Goal: Information Seeking & Learning: Learn about a topic

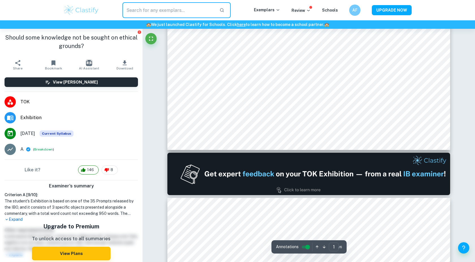
scroll to position [251, 0]
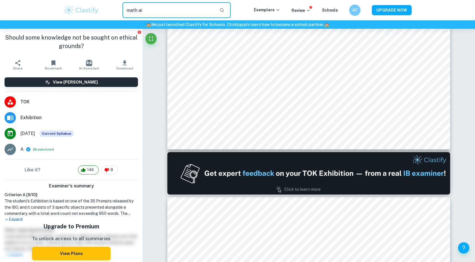
type input "math ai"
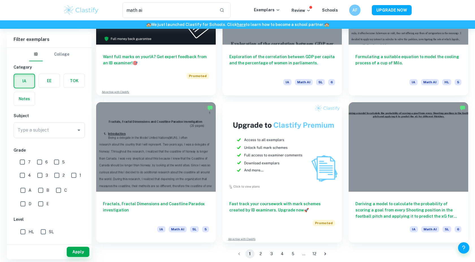
scroll to position [993, 0]
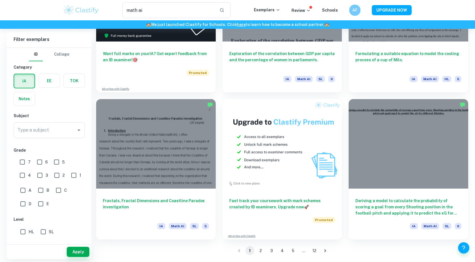
click at [274, 250] on button "3" at bounding box center [271, 250] width 9 height 9
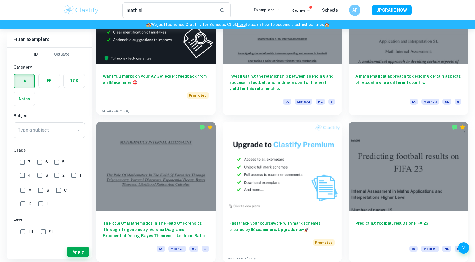
scroll to position [993, 0]
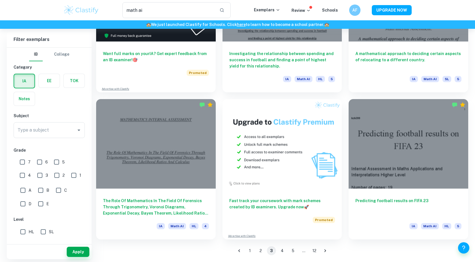
click at [283, 252] on button "4" at bounding box center [281, 250] width 9 height 9
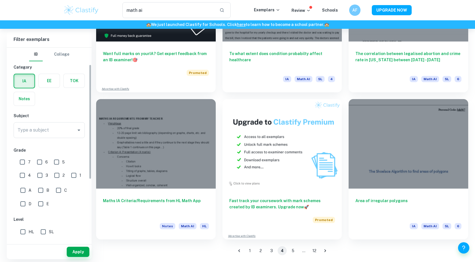
scroll to position [37, 0]
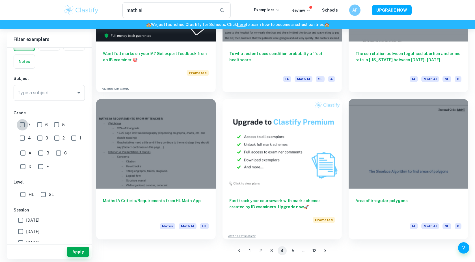
click at [24, 125] on input "7" at bounding box center [22, 124] width 11 height 11
checkbox input "true"
click at [31, 125] on div "7" at bounding box center [26, 123] width 17 height 13
click at [38, 125] on input "6" at bounding box center [39, 124] width 11 height 11
checkbox input "true"
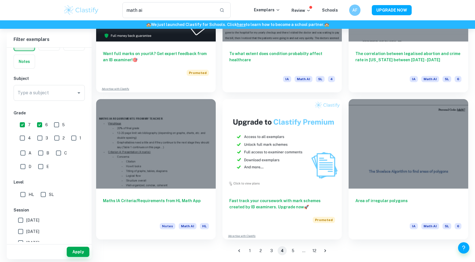
click at [29, 194] on span "HL" at bounding box center [31, 194] width 5 height 6
click at [29, 194] on input "HL" at bounding box center [22, 194] width 11 height 11
checkbox input "true"
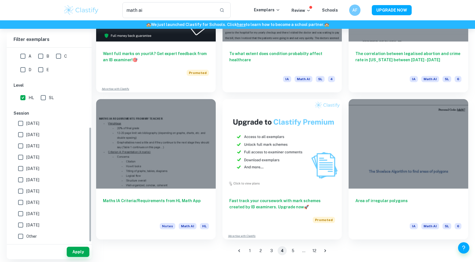
scroll to position [0, 0]
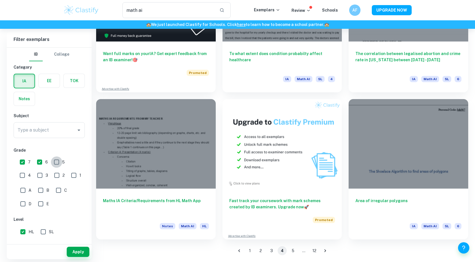
click at [58, 162] on input "5" at bounding box center [56, 161] width 11 height 11
checkbox input "true"
click at [53, 119] on div "Subject Type a subject Type a subject" at bounding box center [49, 127] width 71 height 28
click at [53, 127] on input "Type a subject" at bounding box center [45, 130] width 58 height 11
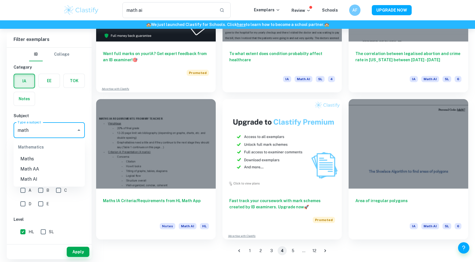
click at [36, 180] on li "Math AI" at bounding box center [49, 179] width 71 height 10
type input "Math AI"
click at [77, 254] on button "Apply" at bounding box center [78, 252] width 23 height 10
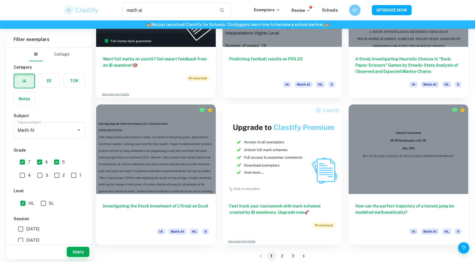
scroll to position [993, 0]
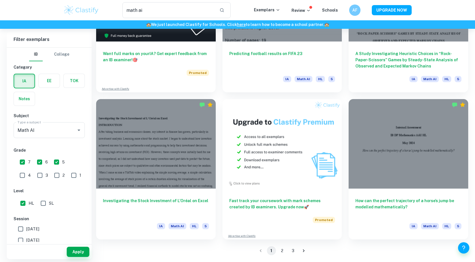
click at [282, 254] on button "2" at bounding box center [281, 250] width 9 height 9
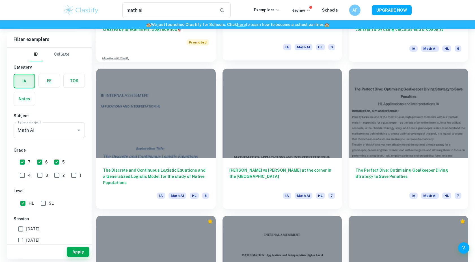
scroll to position [442, 0]
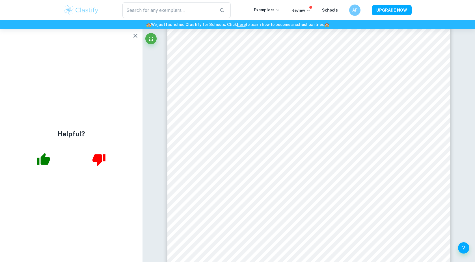
scroll to position [460, 0]
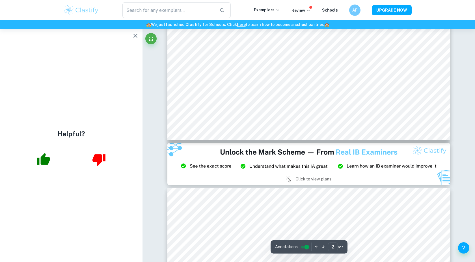
type input "3"
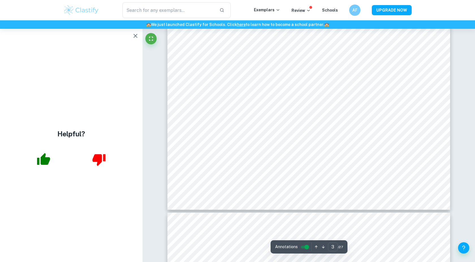
scroll to position [1019, 0]
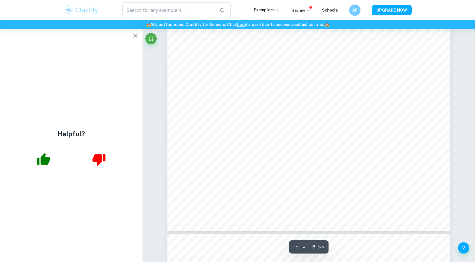
scroll to position [2321, 0]
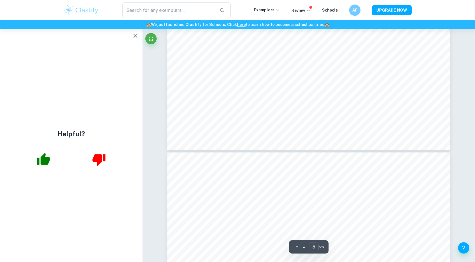
type input "6"
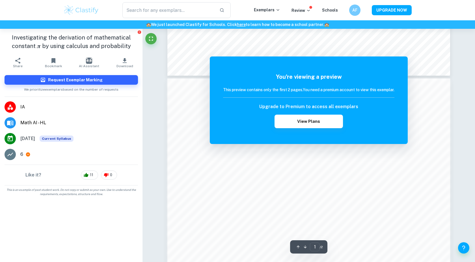
scroll to position [380, 0]
